Goal: Submit feedback/report problem

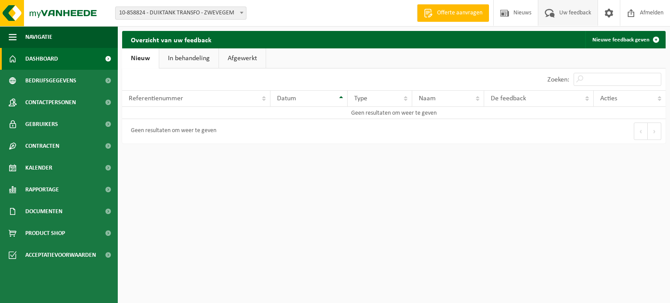
click at [56, 60] on span "Dashboard" at bounding box center [41, 59] width 33 height 22
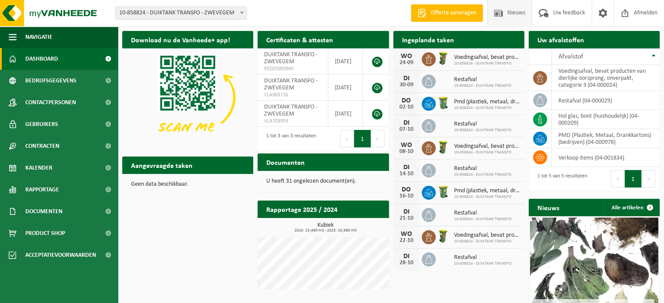
click at [507, 15] on span "Nieuws" at bounding box center [516, 13] width 22 height 26
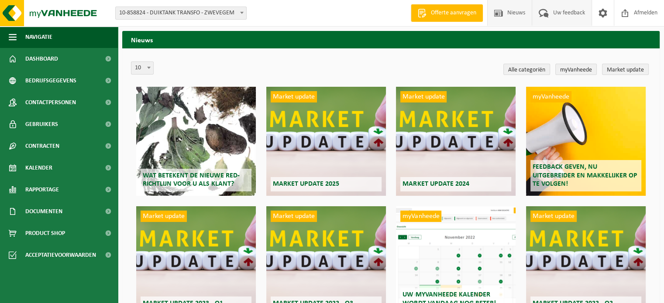
click at [561, 12] on span "Uw feedback" at bounding box center [569, 13] width 36 height 26
